Goal: Task Accomplishment & Management: Complete application form

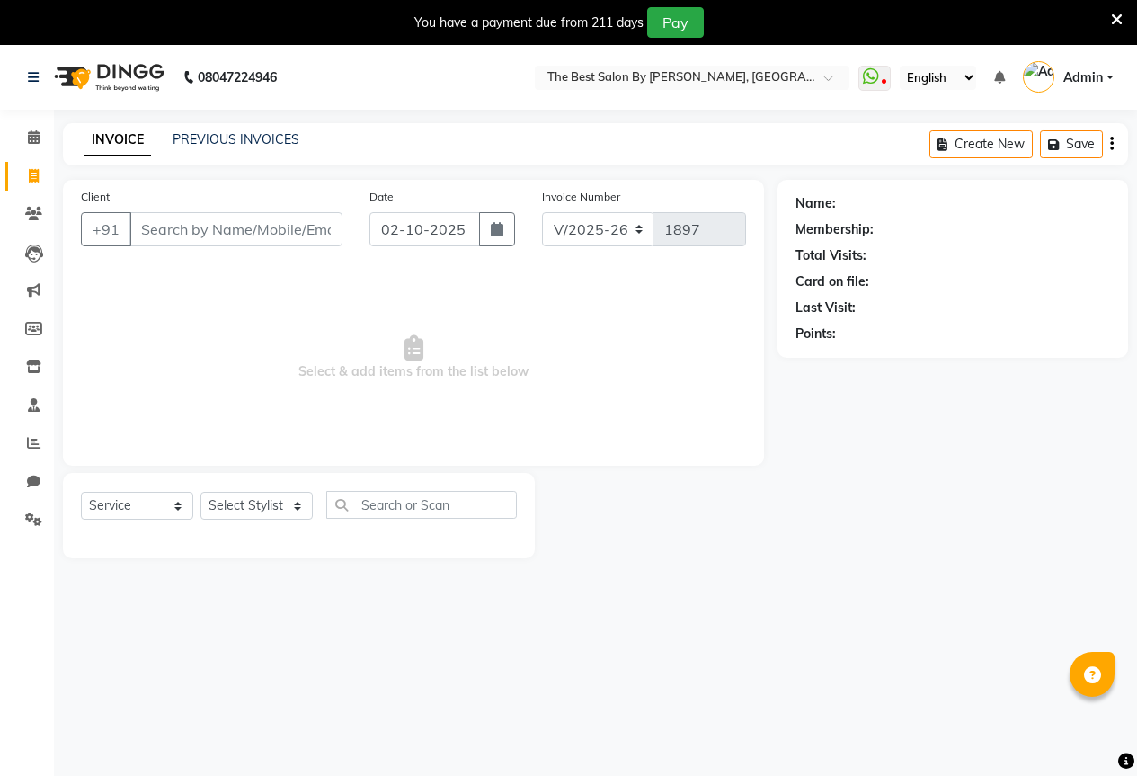
select select "7209"
select select "service"
click at [237, 509] on select "Select Stylist AKASH KAJAL [PERSON_NAME] SIR [PERSON_NAME]" at bounding box center [256, 506] width 112 height 28
select select "61550"
click at [200, 492] on select "Select Stylist AKASH KAJAL [PERSON_NAME] SIR [PERSON_NAME]" at bounding box center [256, 506] width 112 height 28
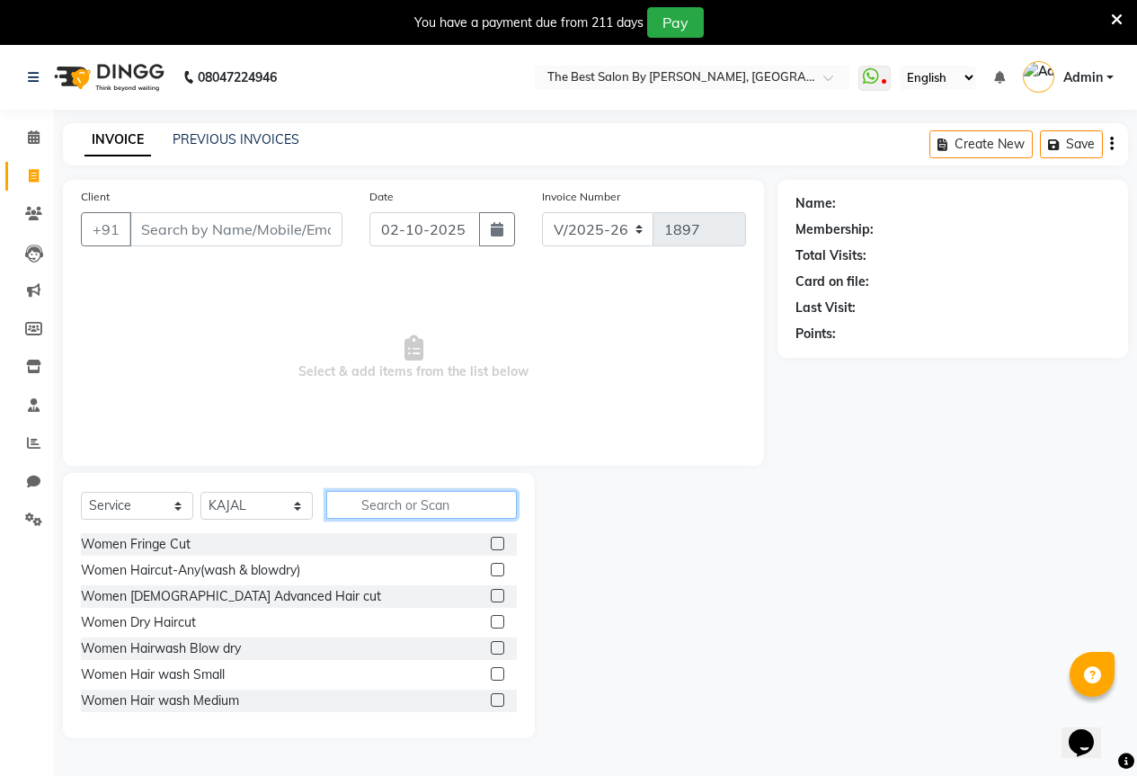
click at [376, 494] on input "text" at bounding box center [421, 505] width 191 height 28
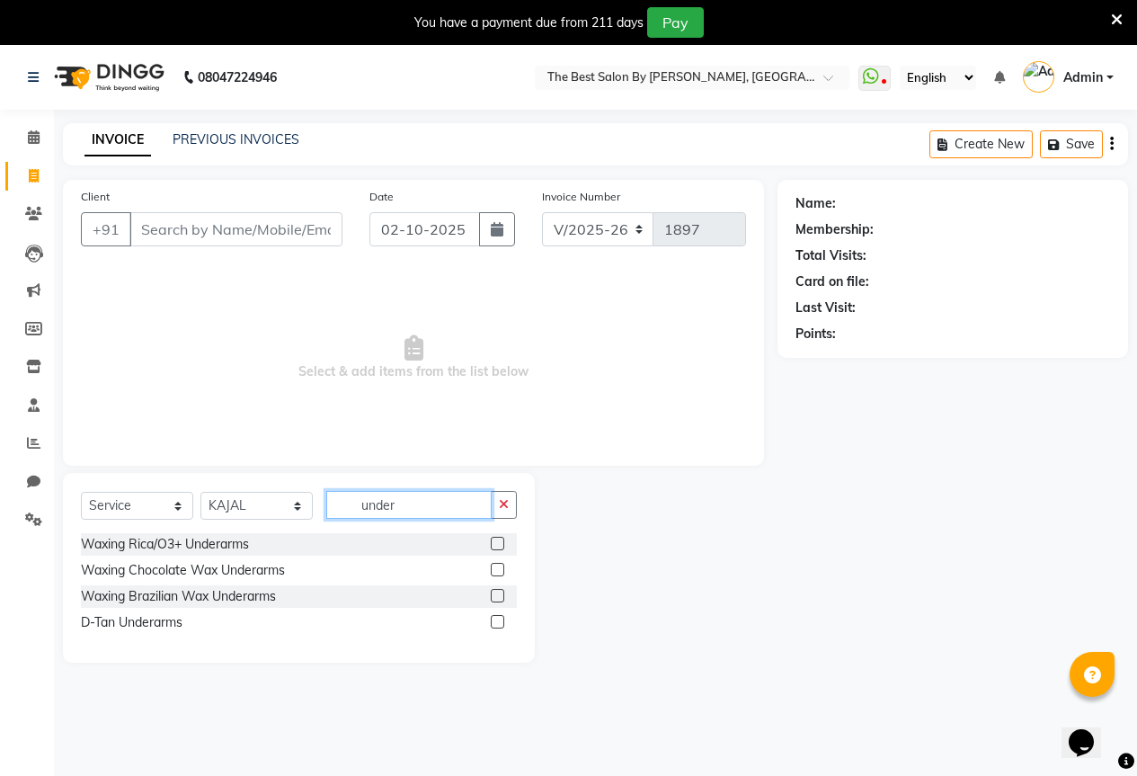
type input "under"
click at [494, 546] on label at bounding box center [497, 543] width 13 height 13
click at [494, 546] on input "checkbox" at bounding box center [497, 545] width 12 height 12
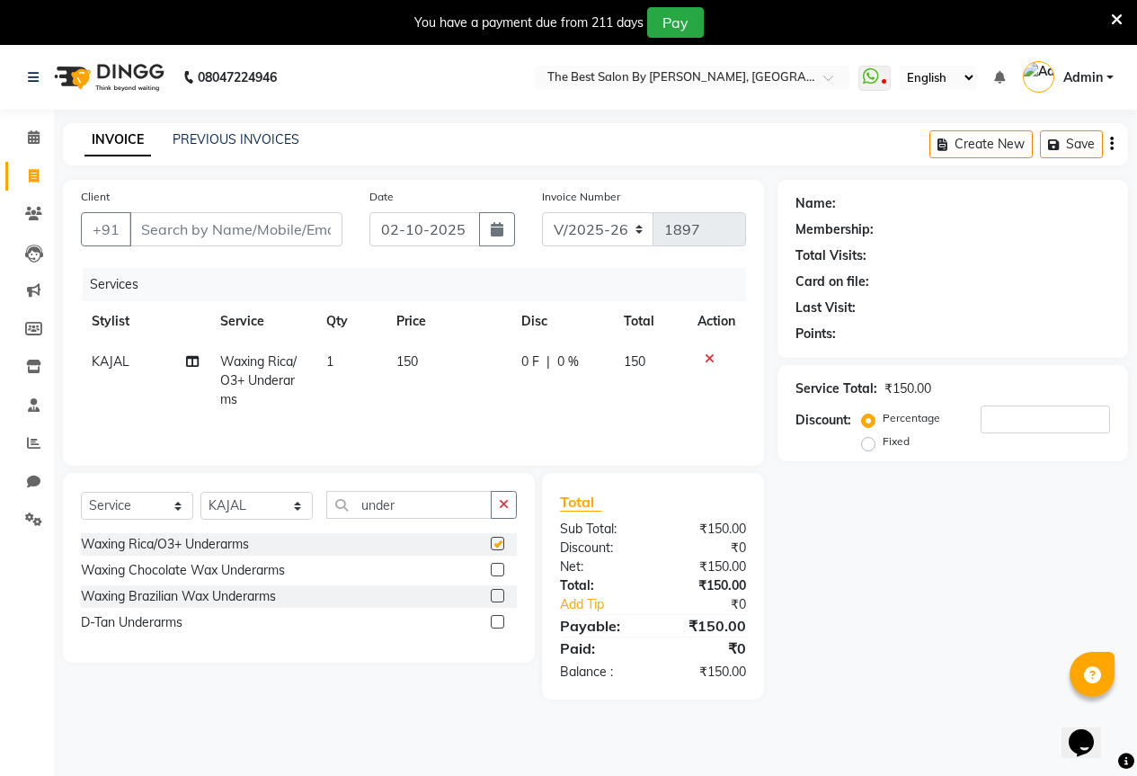
checkbox input "false"
click at [200, 226] on input "Client" at bounding box center [235, 229] width 213 height 34
type input "7"
type input "0"
click at [197, 229] on input "77" at bounding box center [235, 229] width 213 height 34
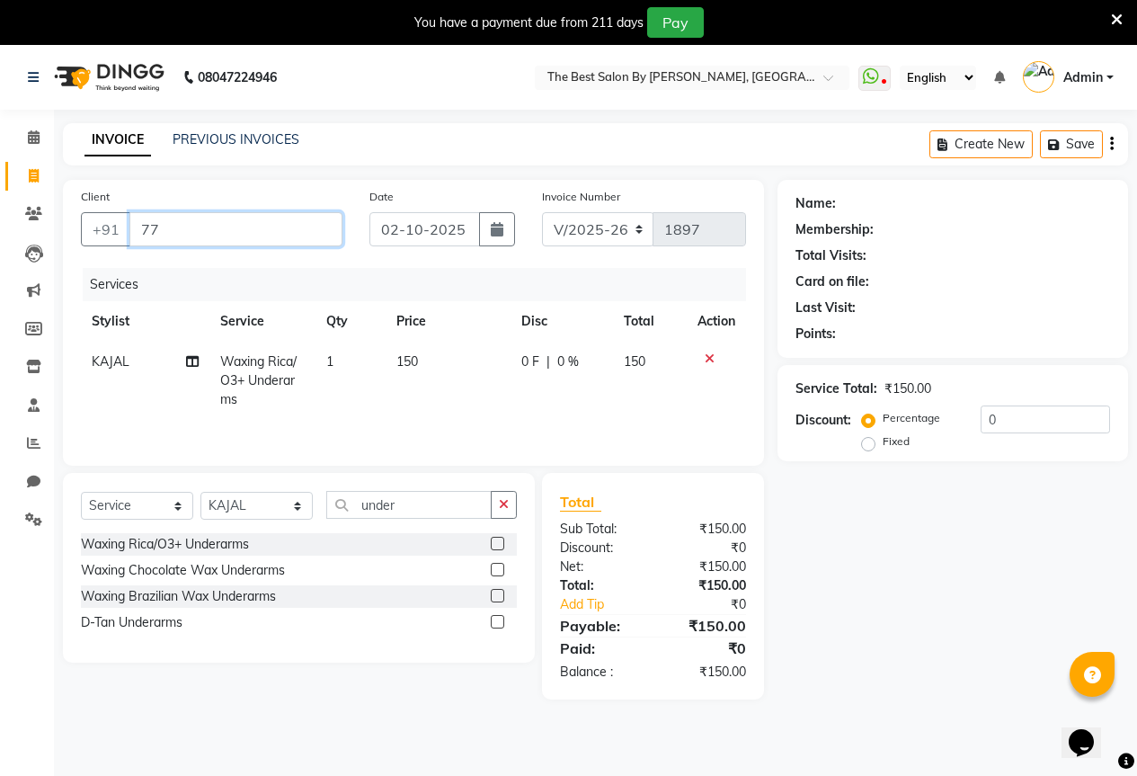
click at [187, 223] on input "77" at bounding box center [235, 229] width 213 height 34
type input "7"
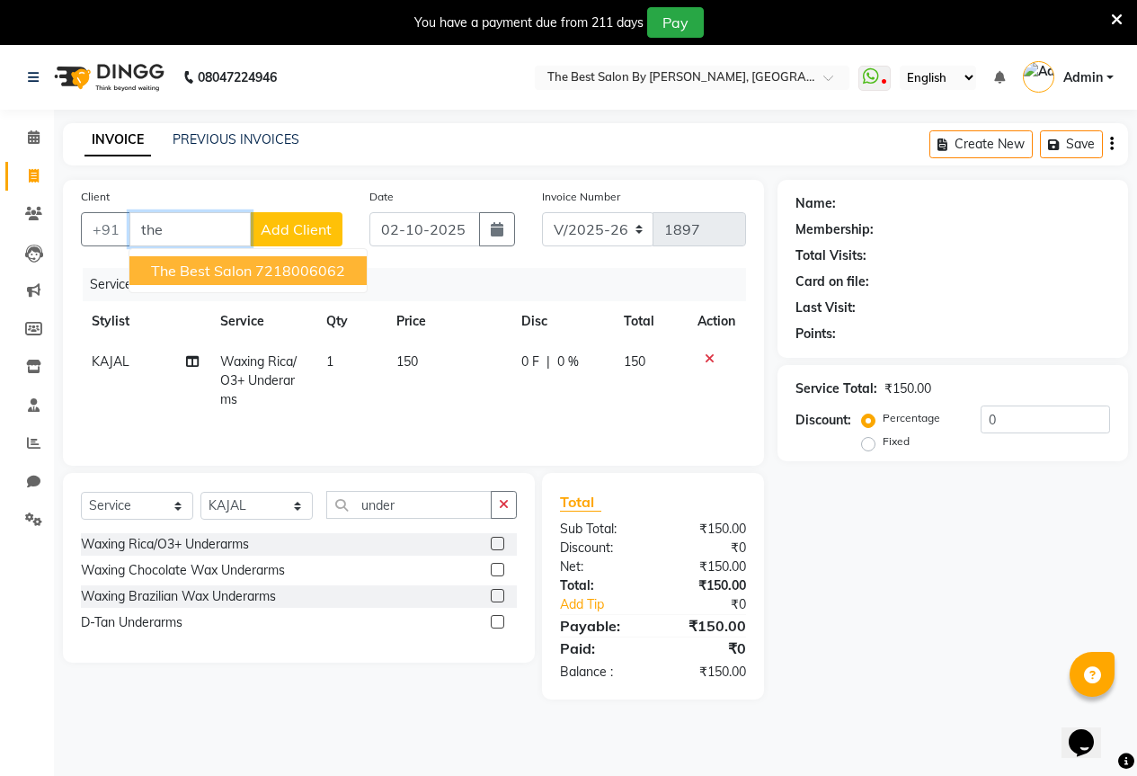
click at [264, 272] on ngb-highlight "7218006062" at bounding box center [300, 271] width 90 height 18
type input "7218006062"
select select "1: Object"
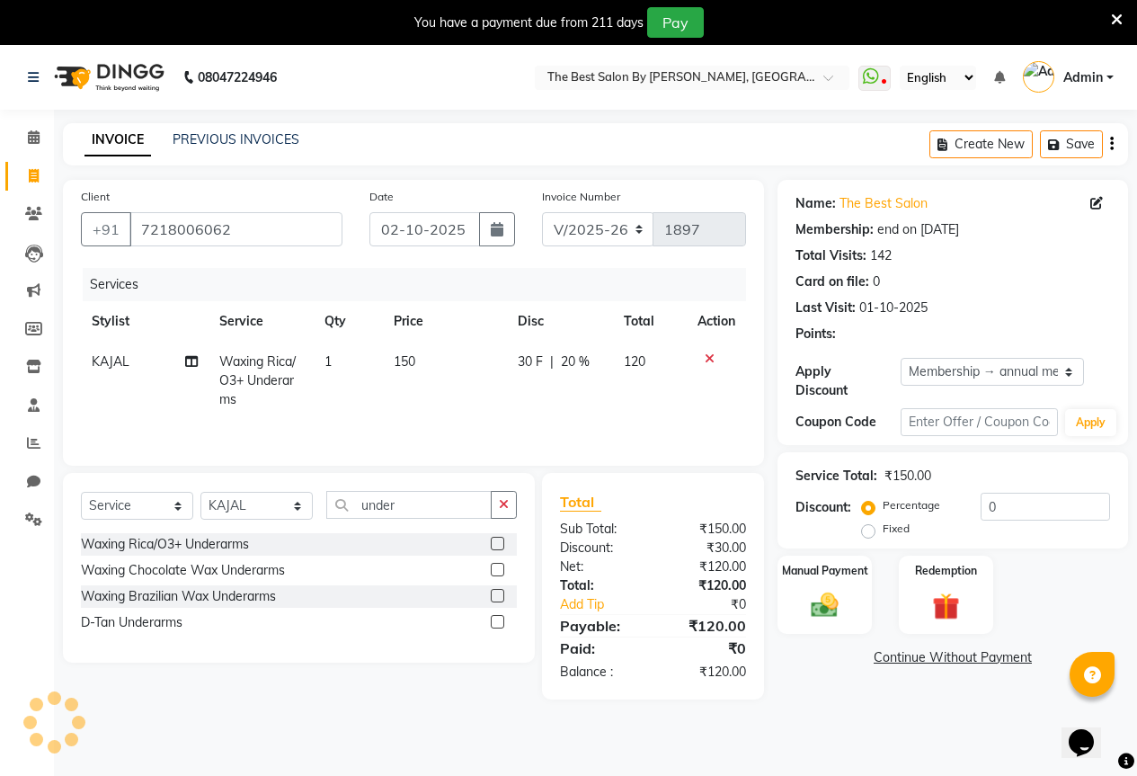
type input "20"
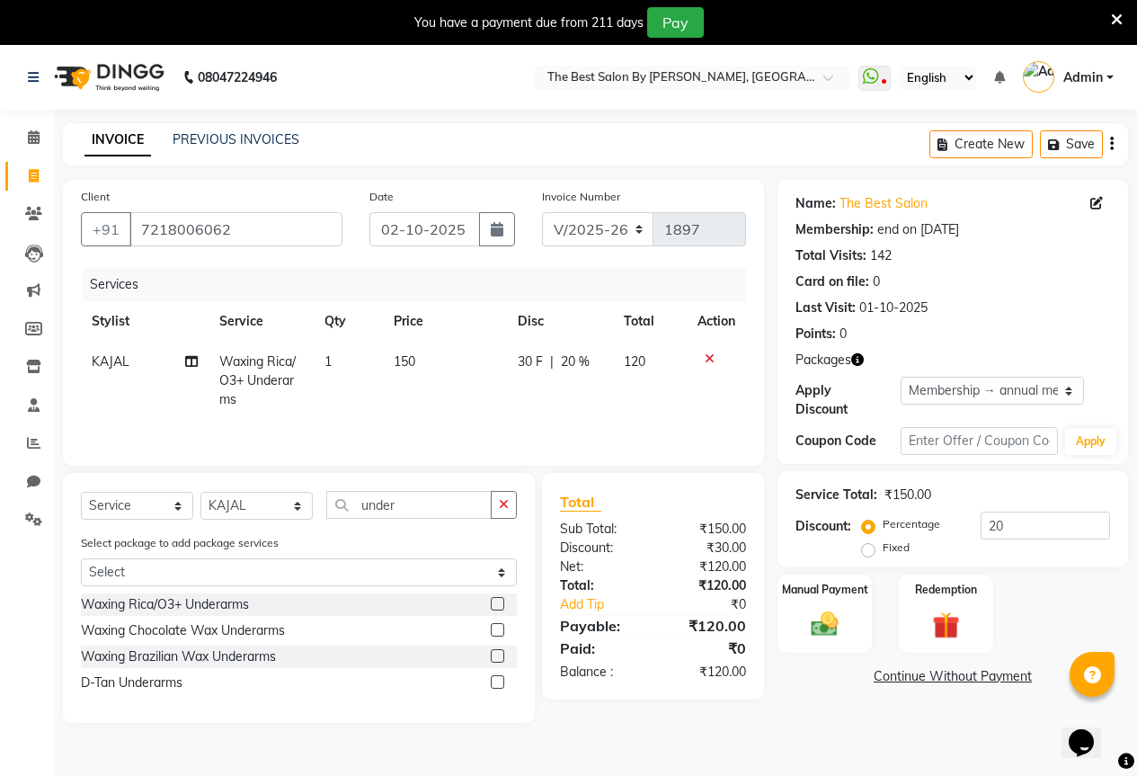
click at [535, 352] on span "30 F" at bounding box center [530, 361] width 25 height 19
select select "61550"
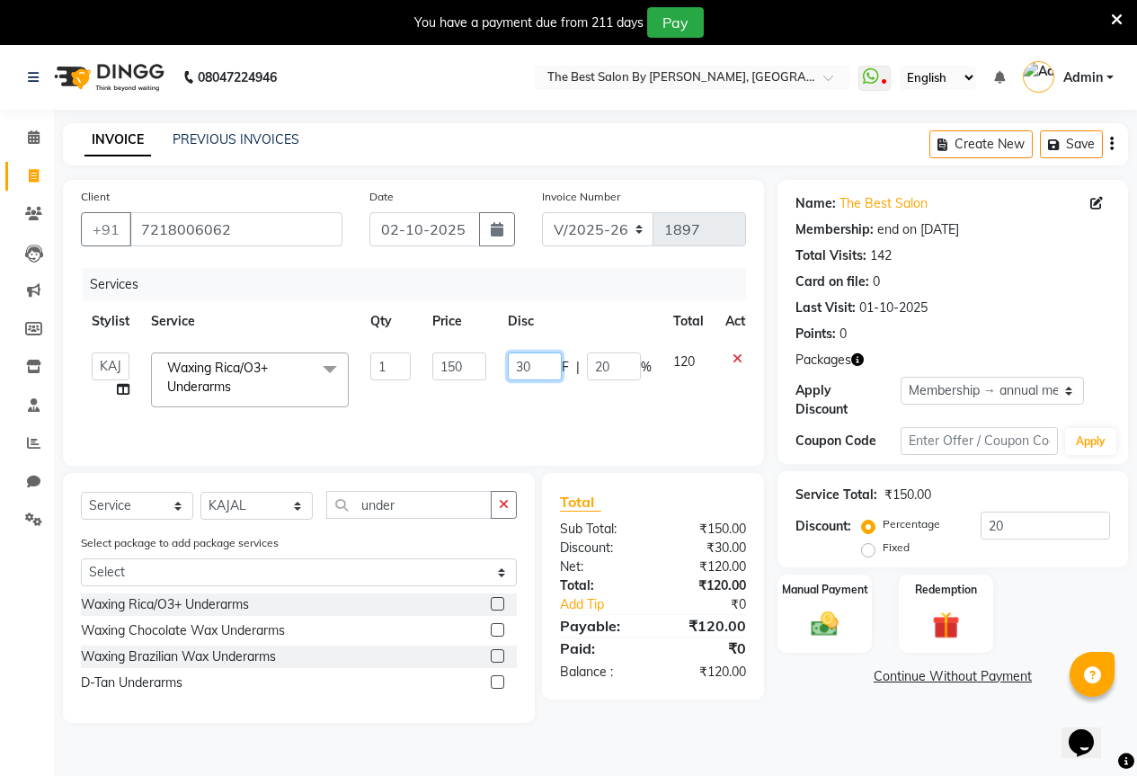
click at [535, 365] on input "30" at bounding box center [535, 366] width 54 height 28
type input "3"
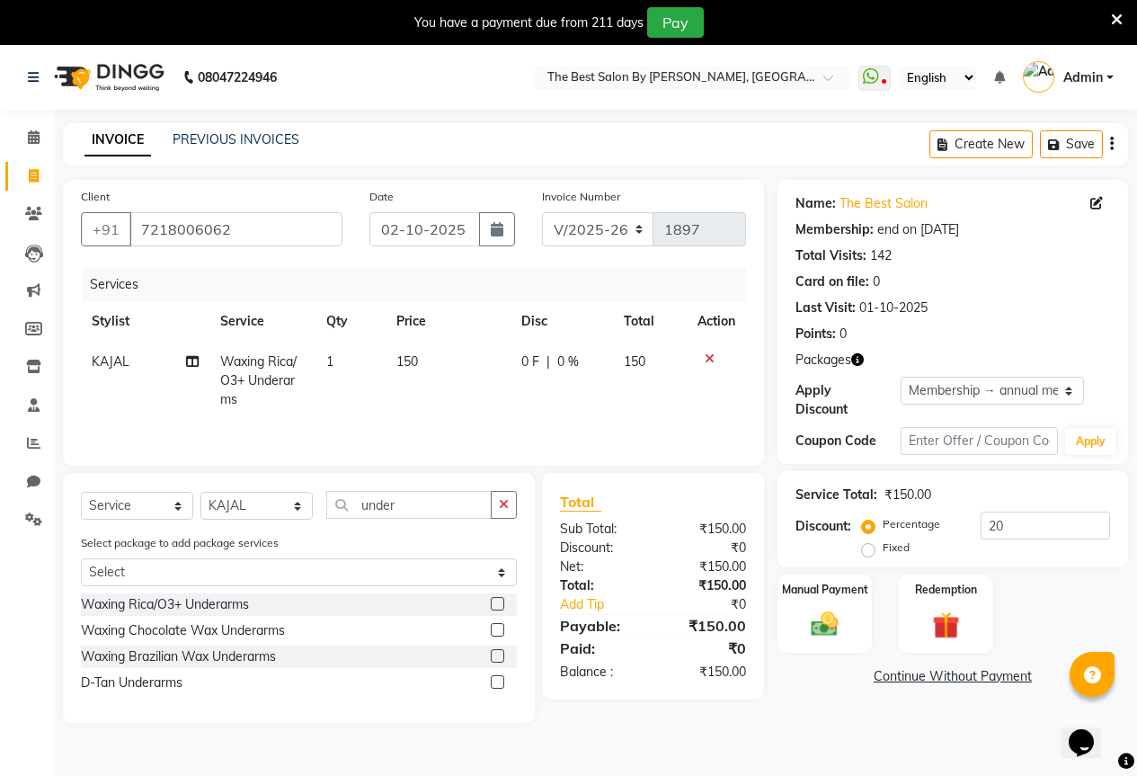
click at [841, 710] on div "Name: The Best Salon Membership: end on [DATE] Total Visits: 142 Card on file: …" at bounding box center [960, 451] width 364 height 543
click at [815, 619] on img at bounding box center [825, 624] width 46 height 32
click at [986, 667] on span "GPay" at bounding box center [984, 677] width 37 height 21
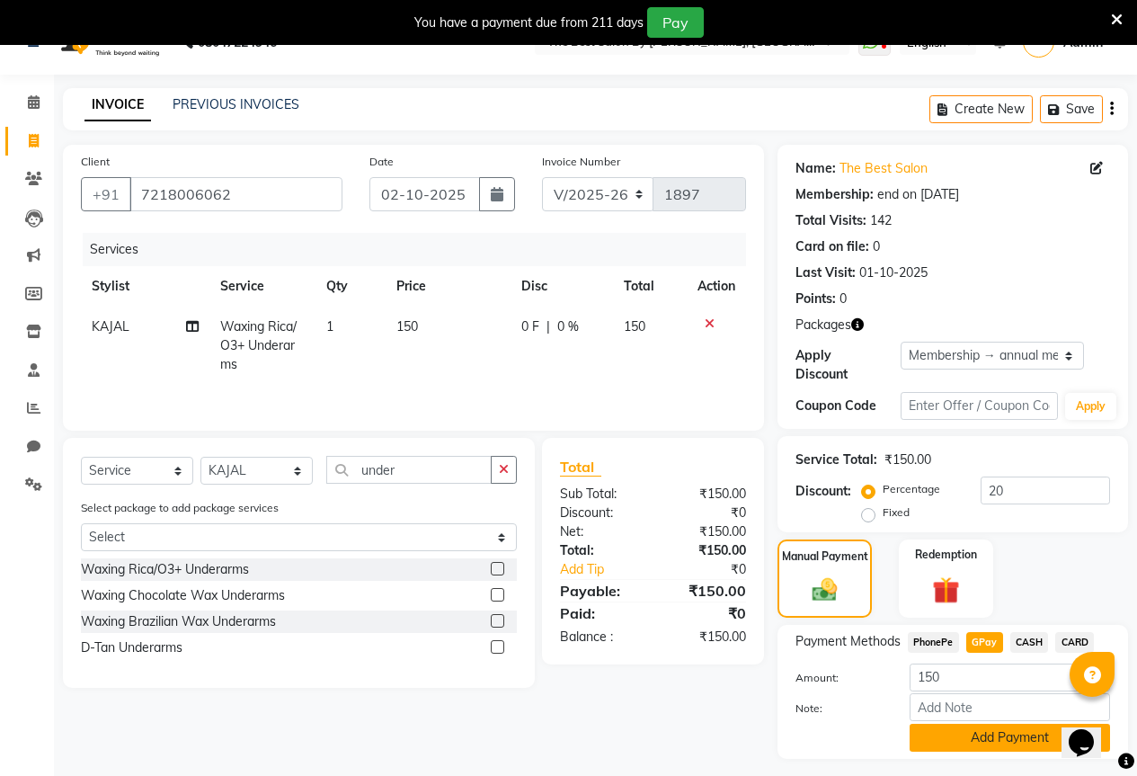
scroll to position [67, 0]
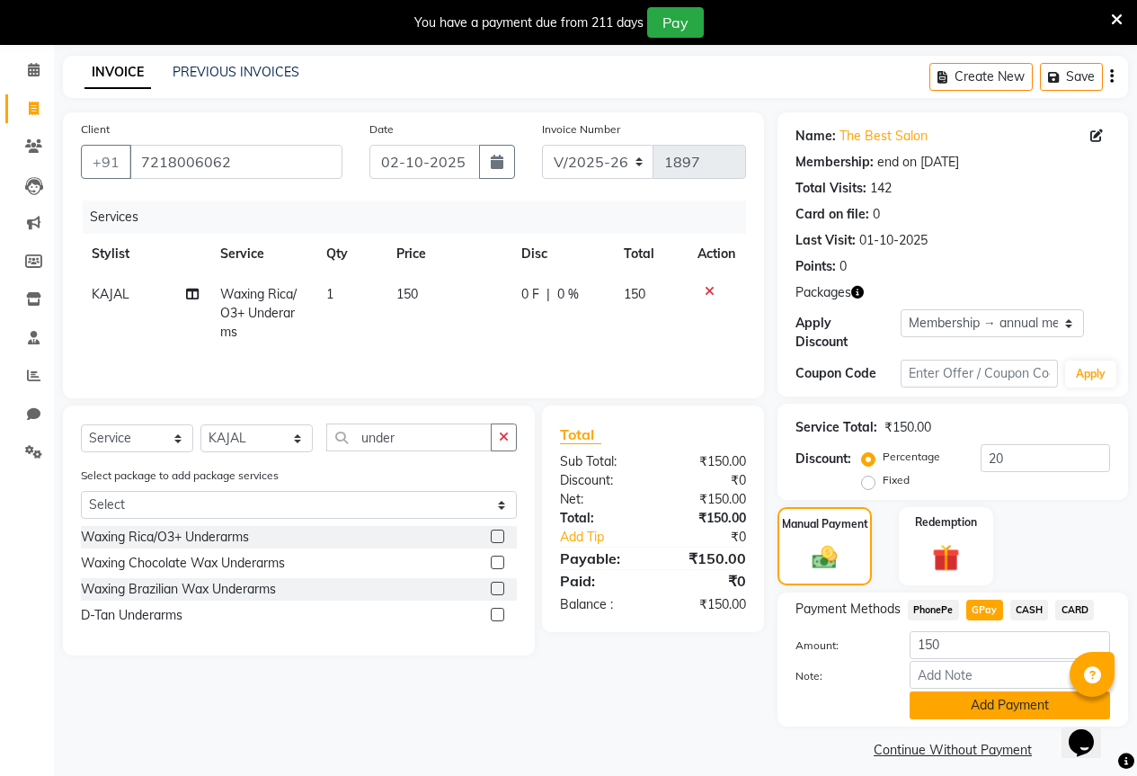
click at [973, 699] on button "Add Payment" at bounding box center [1010, 705] width 200 height 28
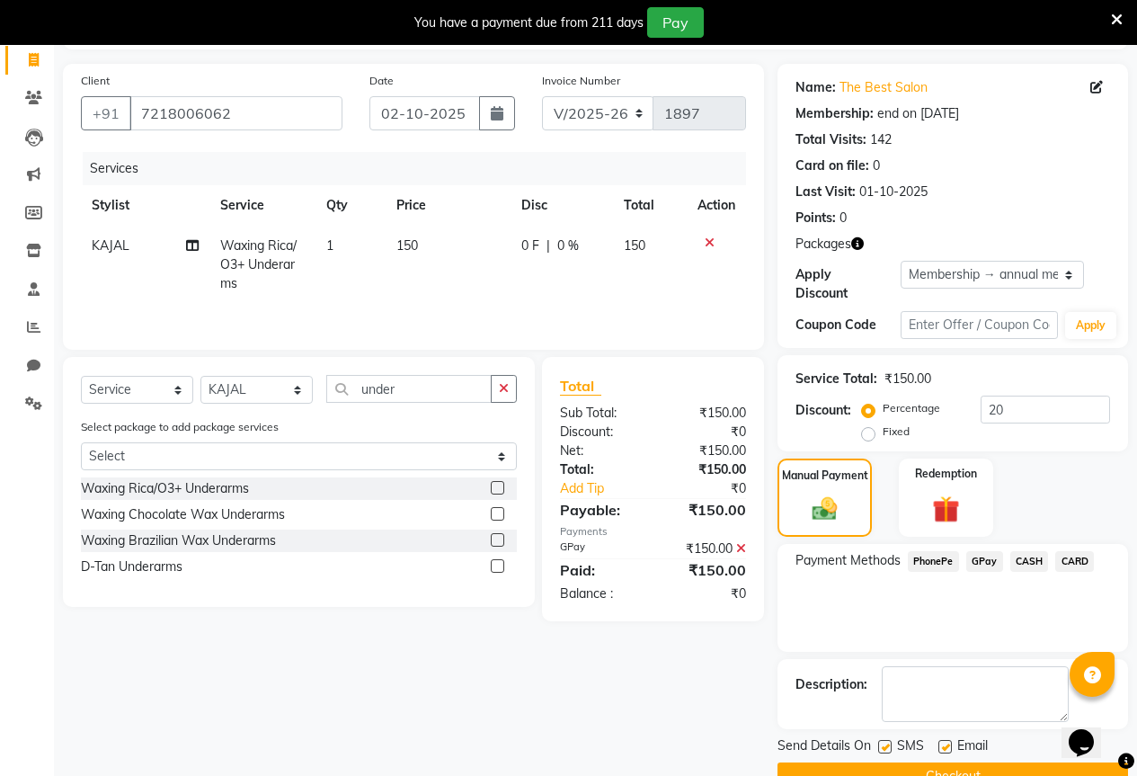
scroll to position [143, 0]
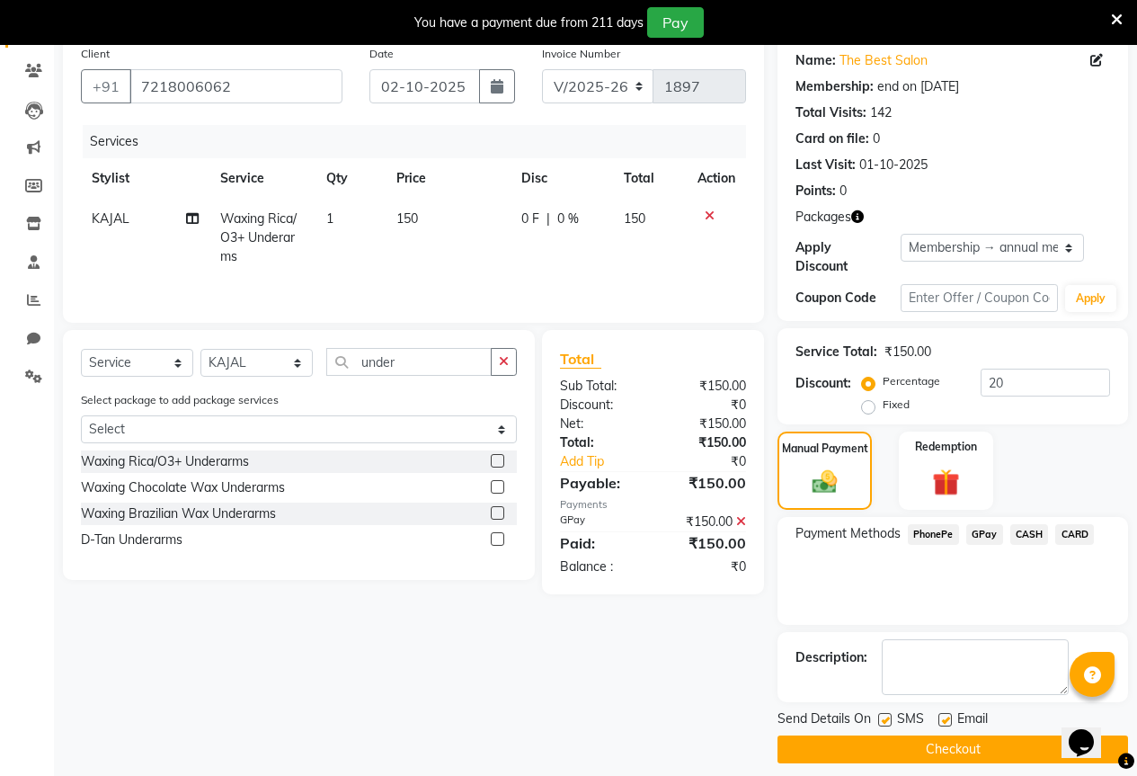
click at [967, 735] on button "Checkout" at bounding box center [953, 749] width 351 height 28
